Goal: Task Accomplishment & Management: Use online tool/utility

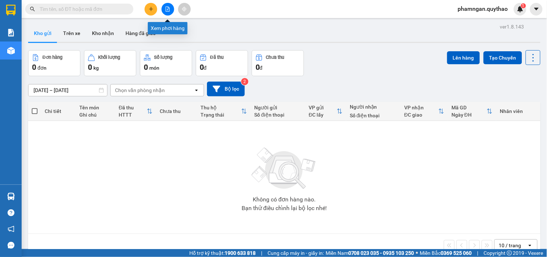
click at [166, 10] on icon "file-add" at bounding box center [168, 8] width 4 height 5
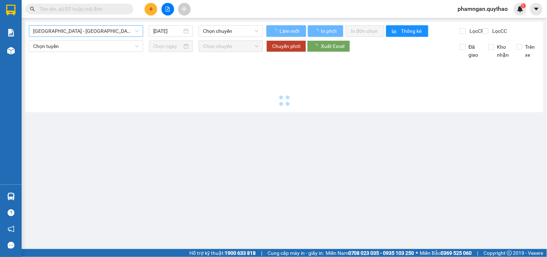
click at [99, 27] on span "Sài Gòn - Đắk Lắk (BXMT - BX Miền Đông cũ)" at bounding box center [86, 31] width 106 height 11
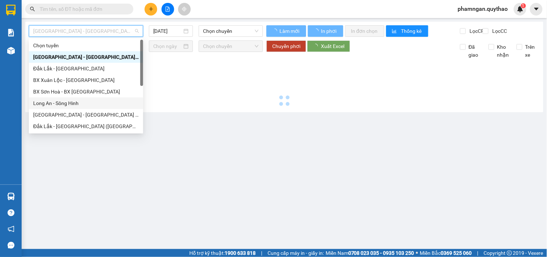
type input "13/09/2025"
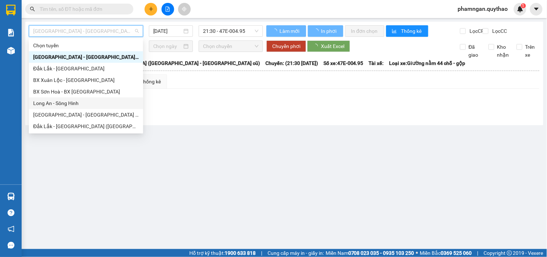
scroll to position [40, 0]
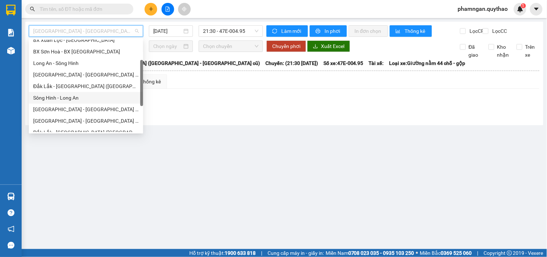
click at [70, 98] on div "Sông Hinh - Long An" at bounding box center [86, 98] width 106 height 8
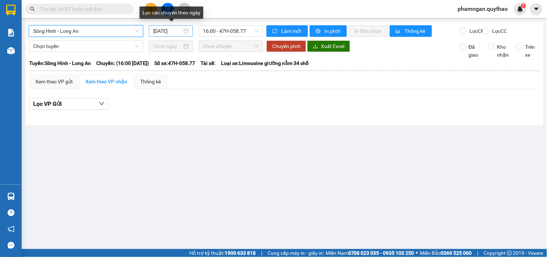
click at [159, 30] on input "13/09/2025" at bounding box center [167, 31] width 29 height 8
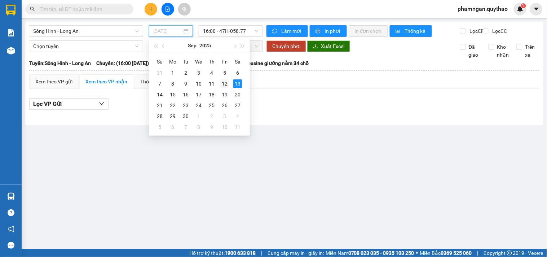
click at [223, 80] on div "12" at bounding box center [224, 83] width 9 height 9
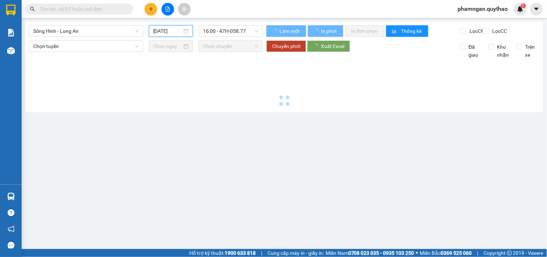
type input "12/09/2025"
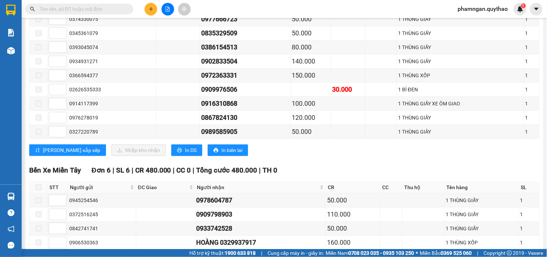
scroll to position [600, 0]
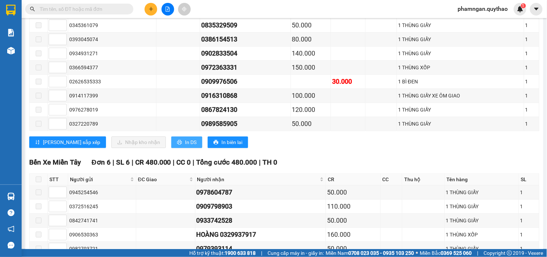
click at [171, 146] on button "In DS" at bounding box center [186, 142] width 31 height 12
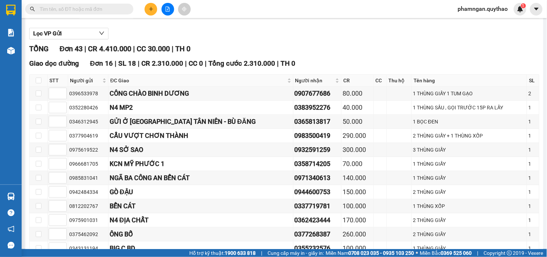
scroll to position [34, 0]
